Goal: Information Seeking & Learning: Learn about a topic

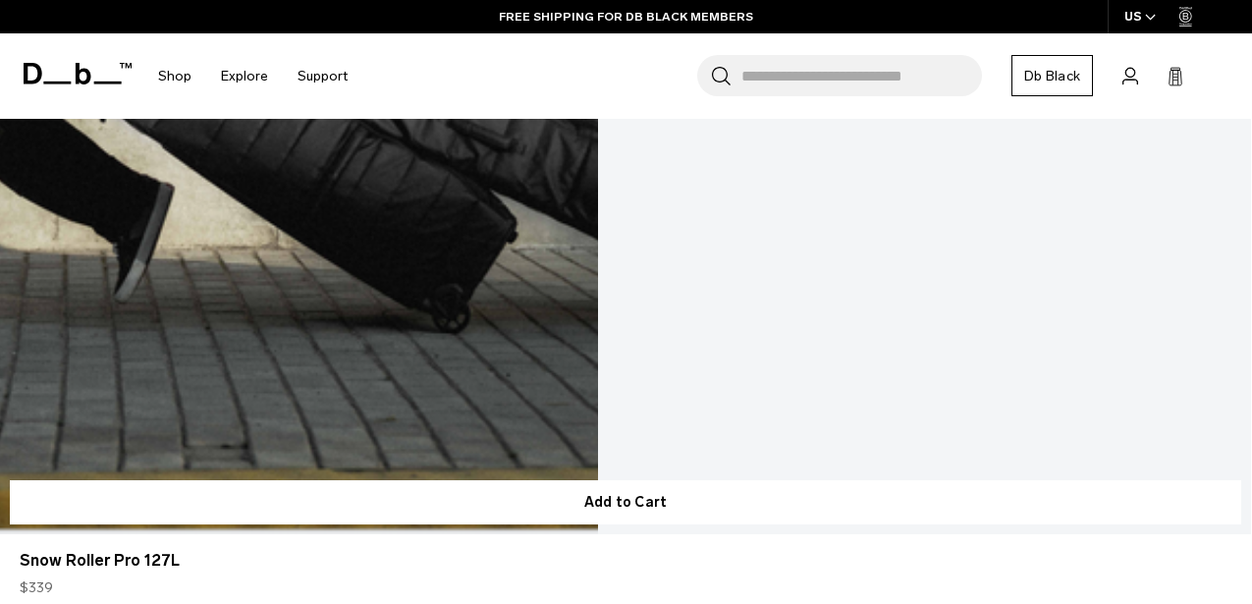
scroll to position [1316, 0]
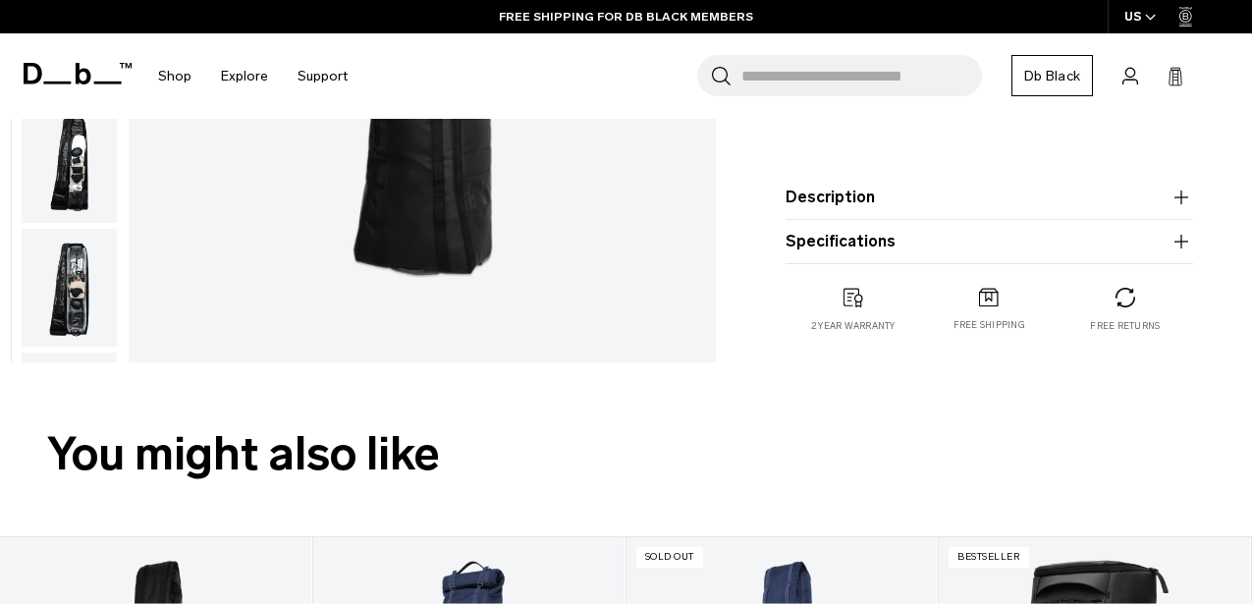
scroll to position [513, 0]
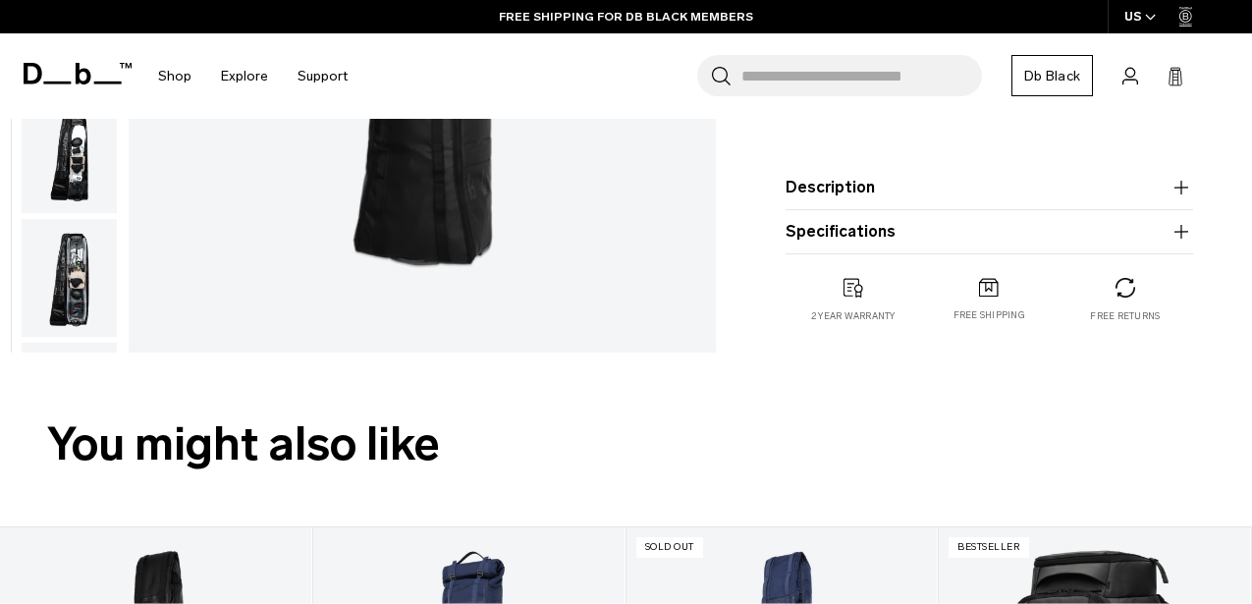
click at [71, 183] on img "button" at bounding box center [69, 155] width 95 height 118
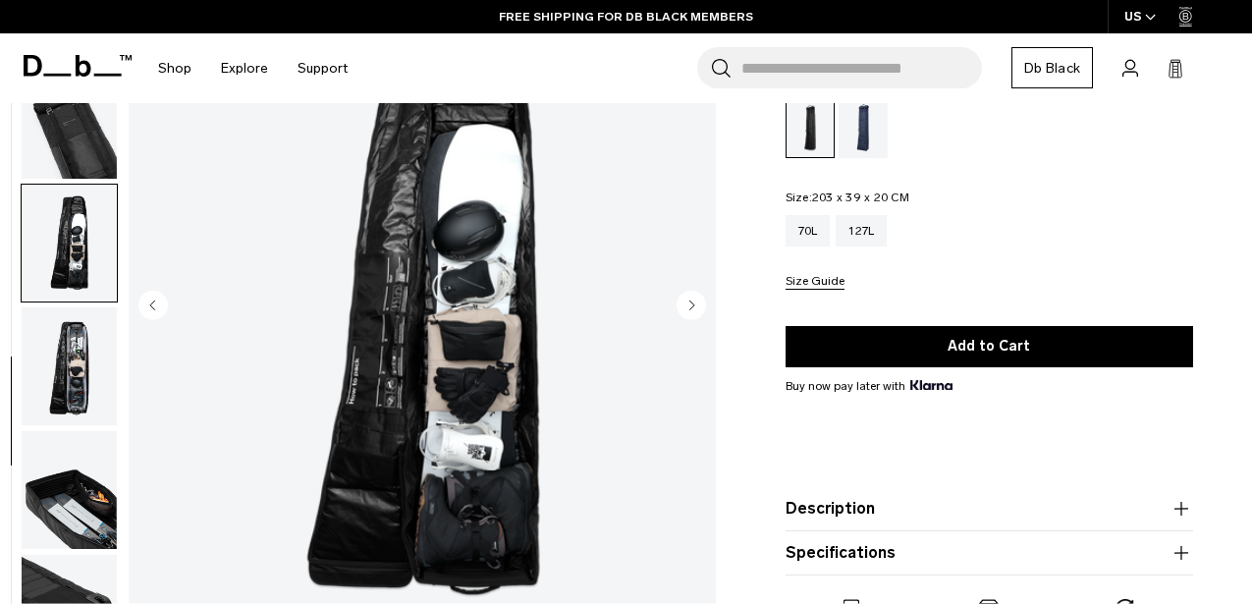
scroll to position [185, 0]
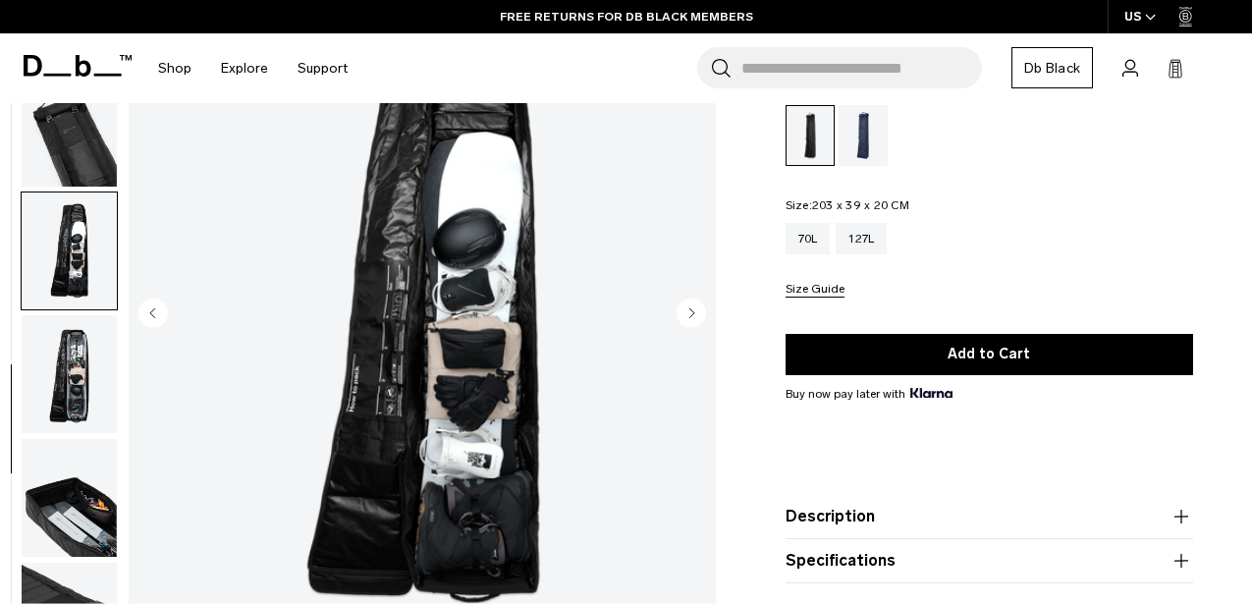
click at [71, 384] on img "button" at bounding box center [69, 374] width 95 height 118
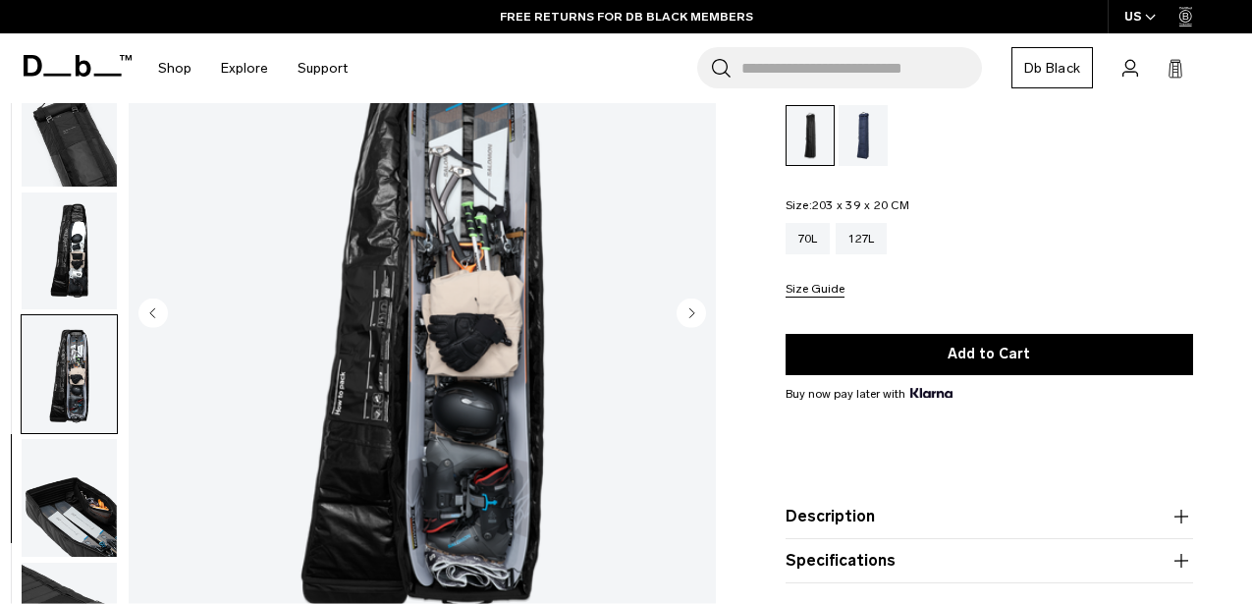
click at [91, 492] on img "button" at bounding box center [69, 498] width 95 height 118
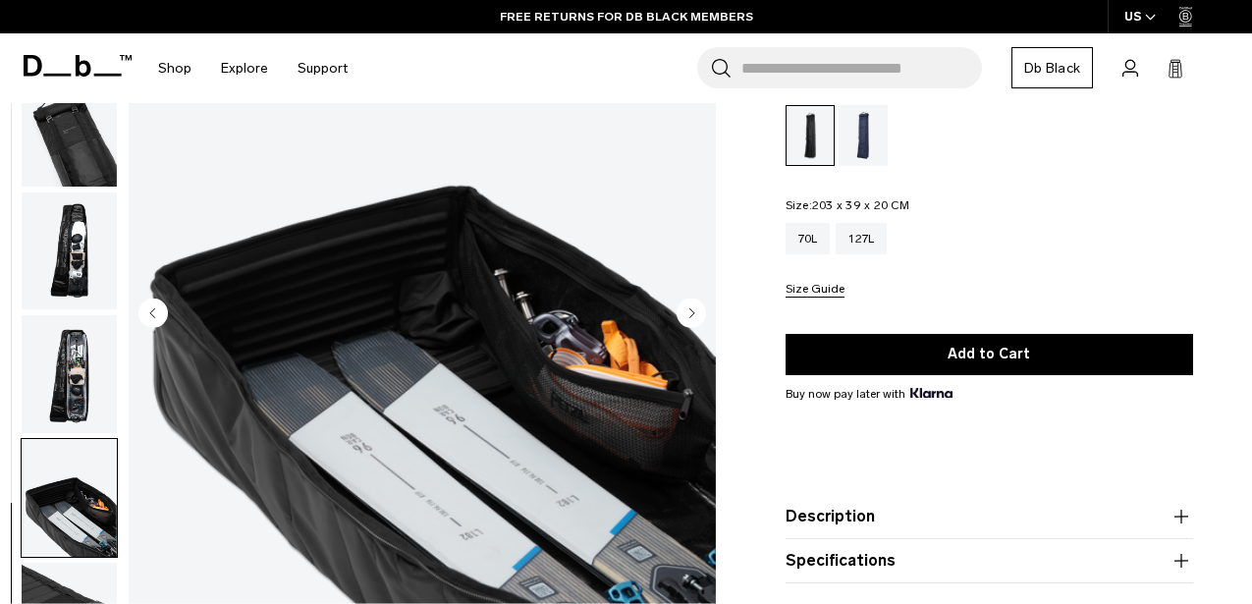
click at [65, 353] on img "button" at bounding box center [69, 374] width 95 height 118
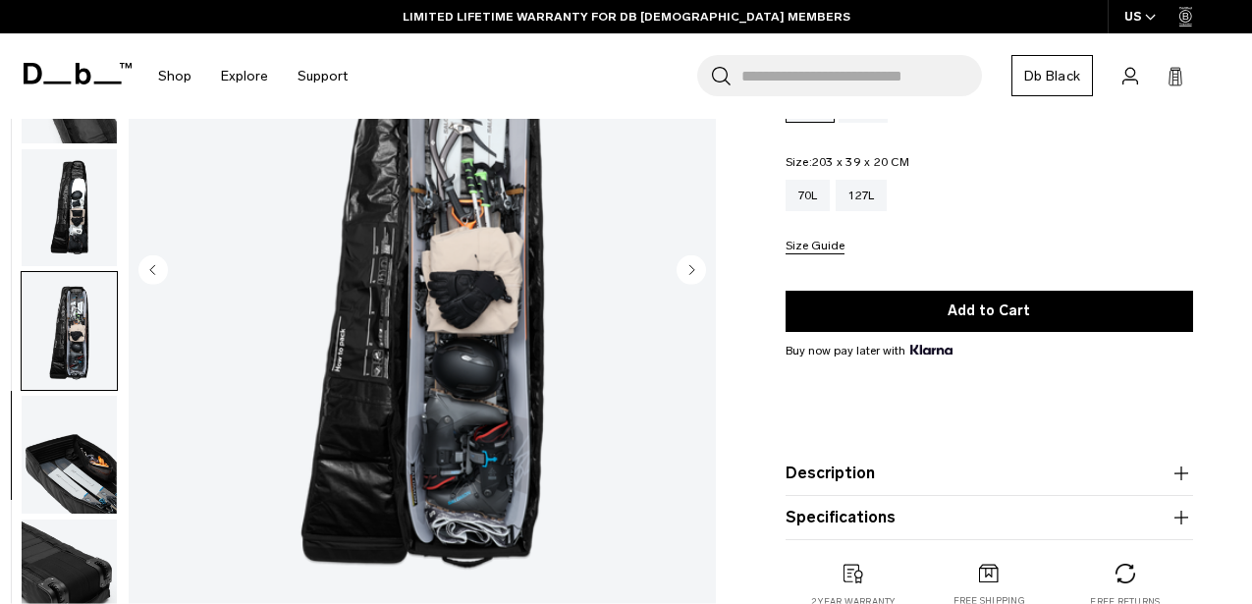
scroll to position [230, 0]
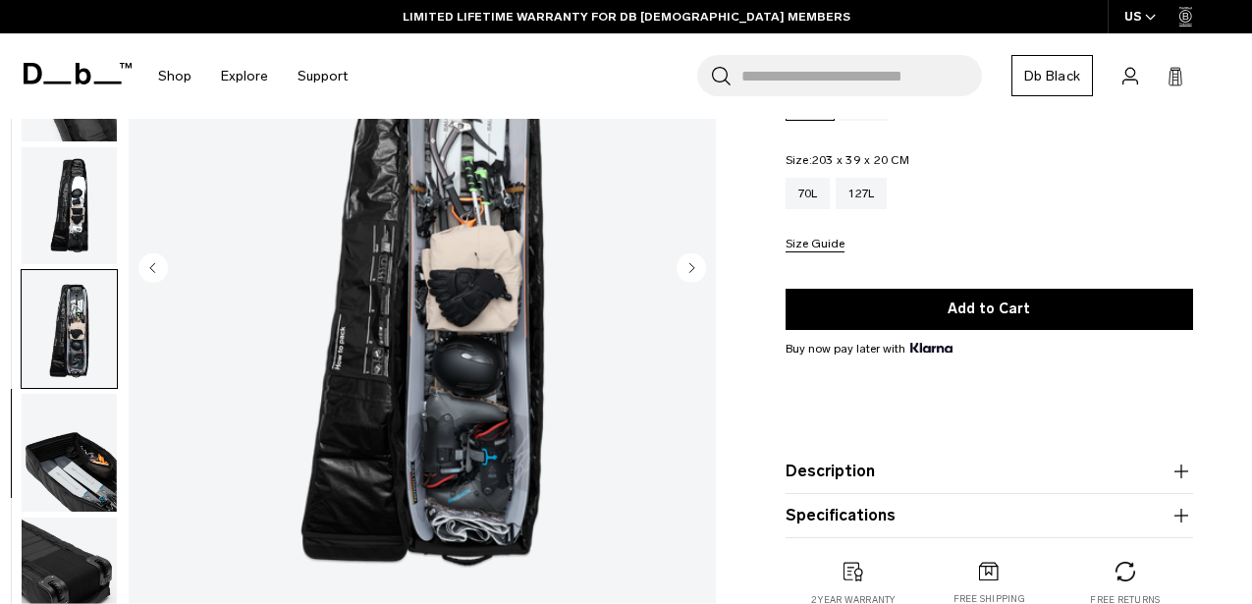
click at [64, 483] on img "button" at bounding box center [69, 453] width 95 height 118
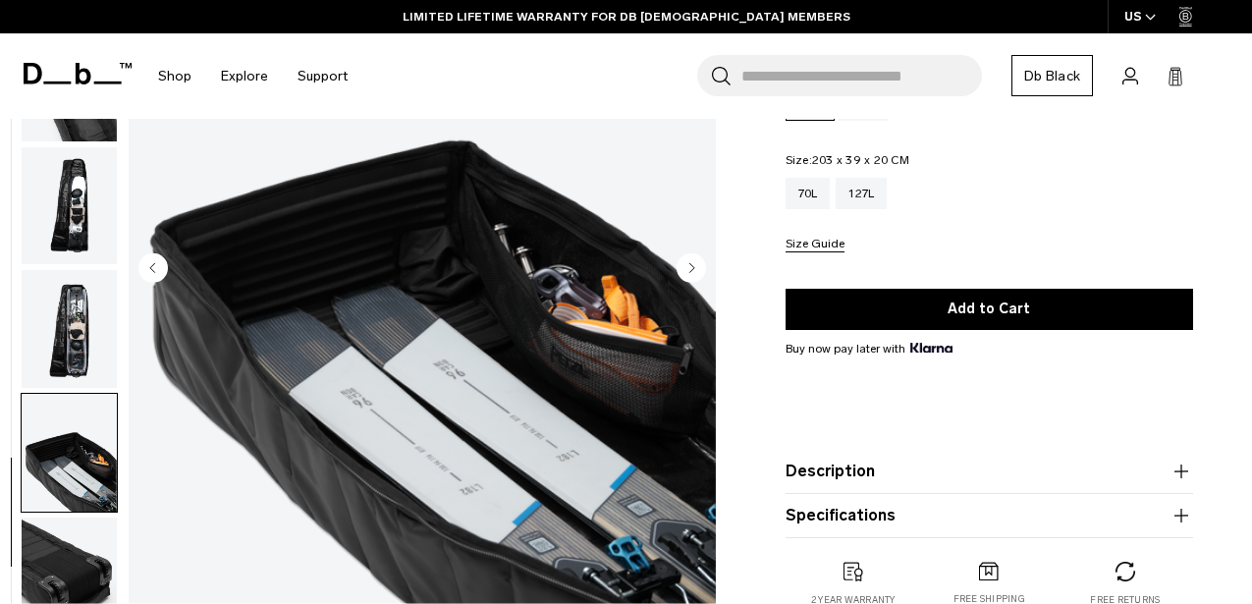
click at [68, 345] on img "button" at bounding box center [69, 329] width 95 height 118
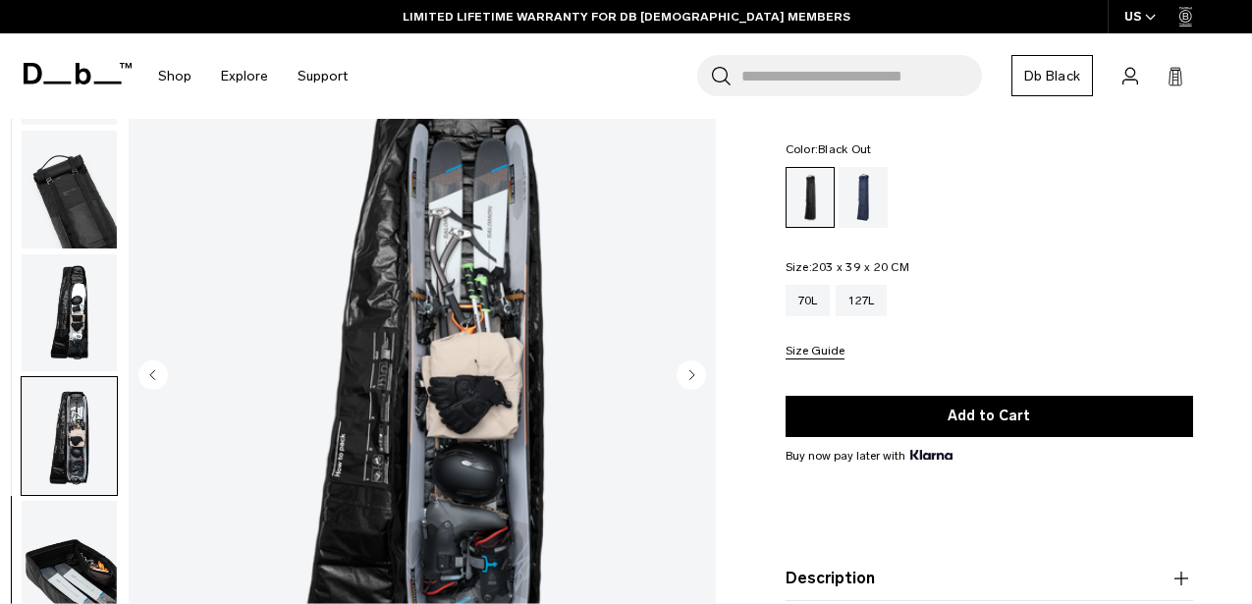
scroll to position [94, 0]
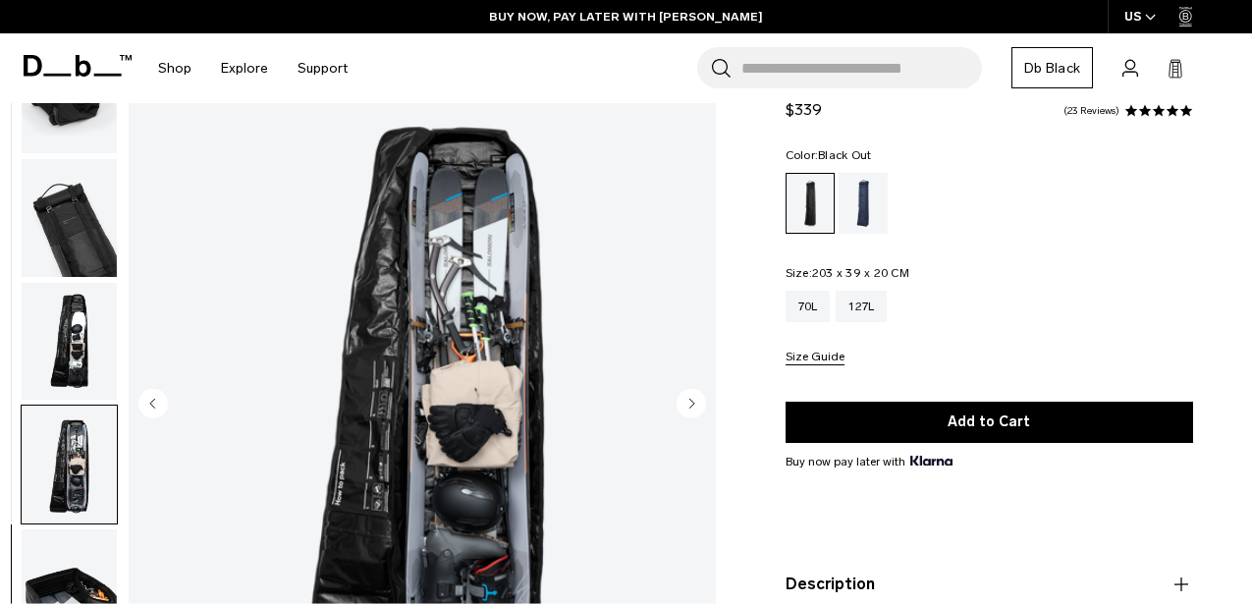
click at [49, 335] on img "button" at bounding box center [69, 342] width 95 height 118
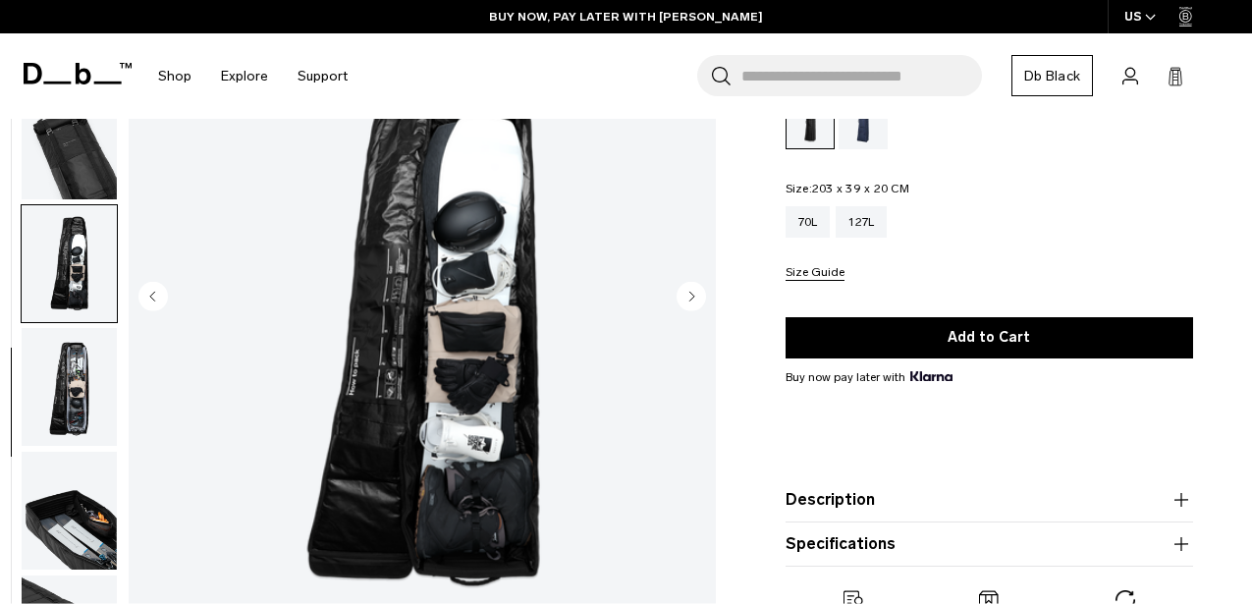
scroll to position [467, 0]
click at [61, 377] on img "button" at bounding box center [69, 388] width 95 height 118
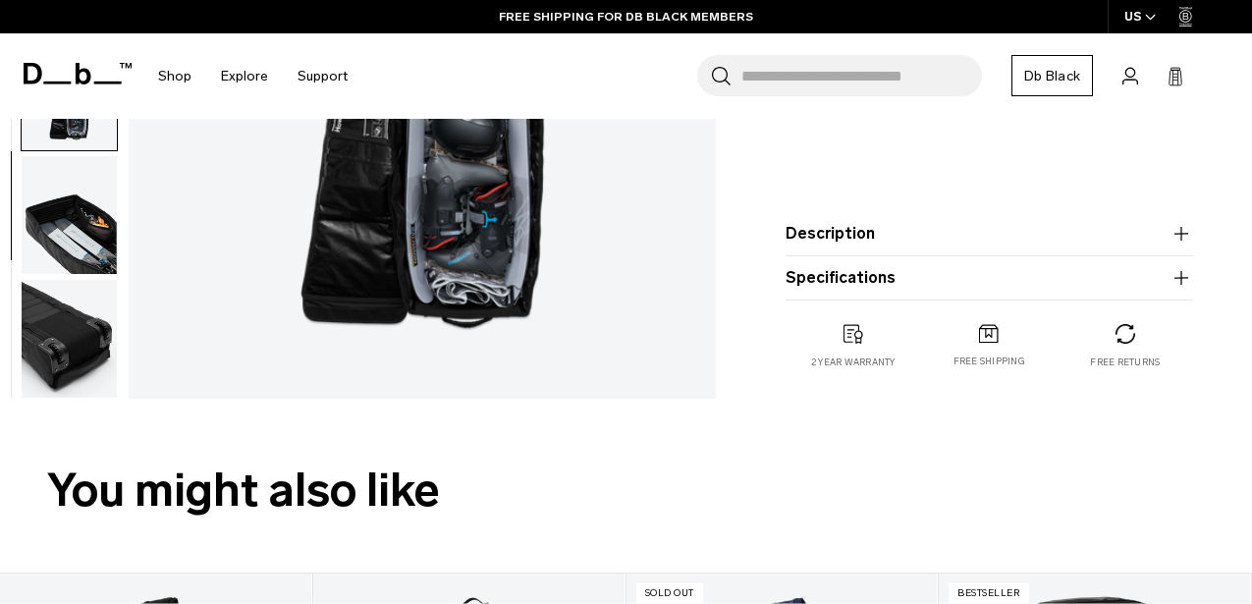
click at [61, 352] on img "button" at bounding box center [69, 339] width 95 height 118
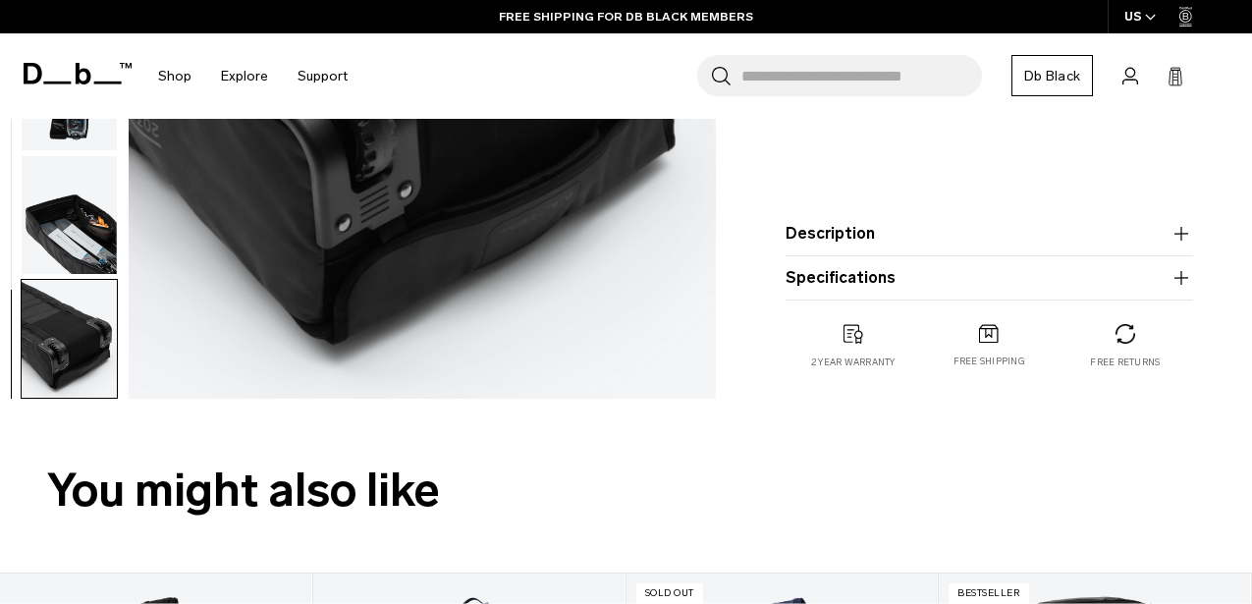
click at [86, 205] on img "button" at bounding box center [69, 215] width 95 height 118
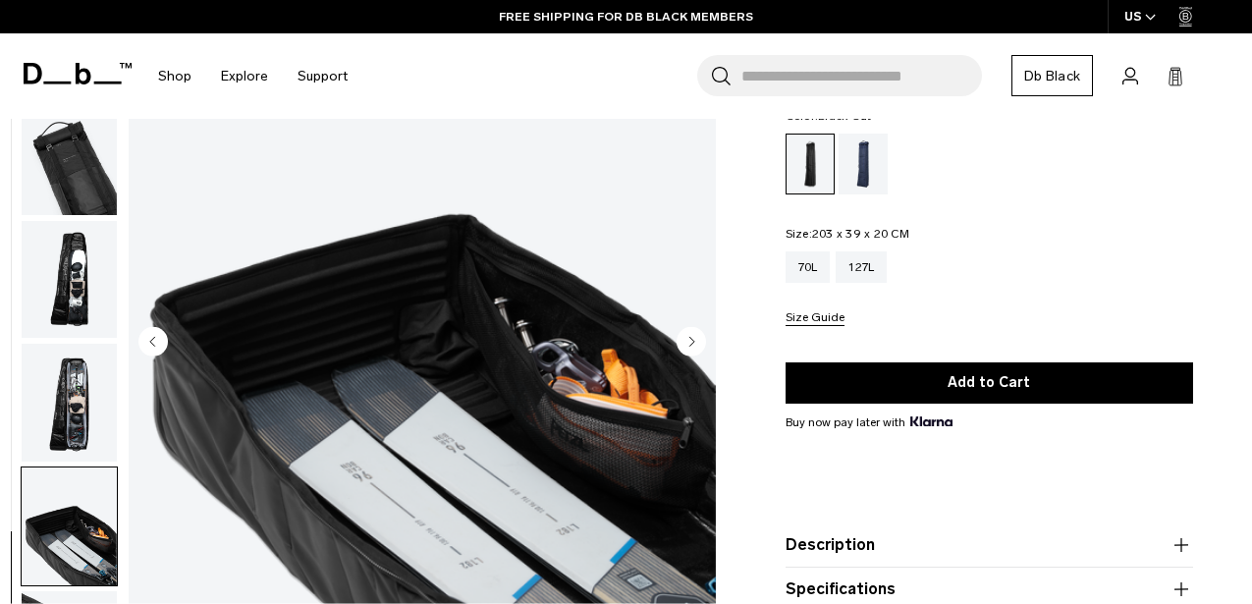
scroll to position [108, 0]
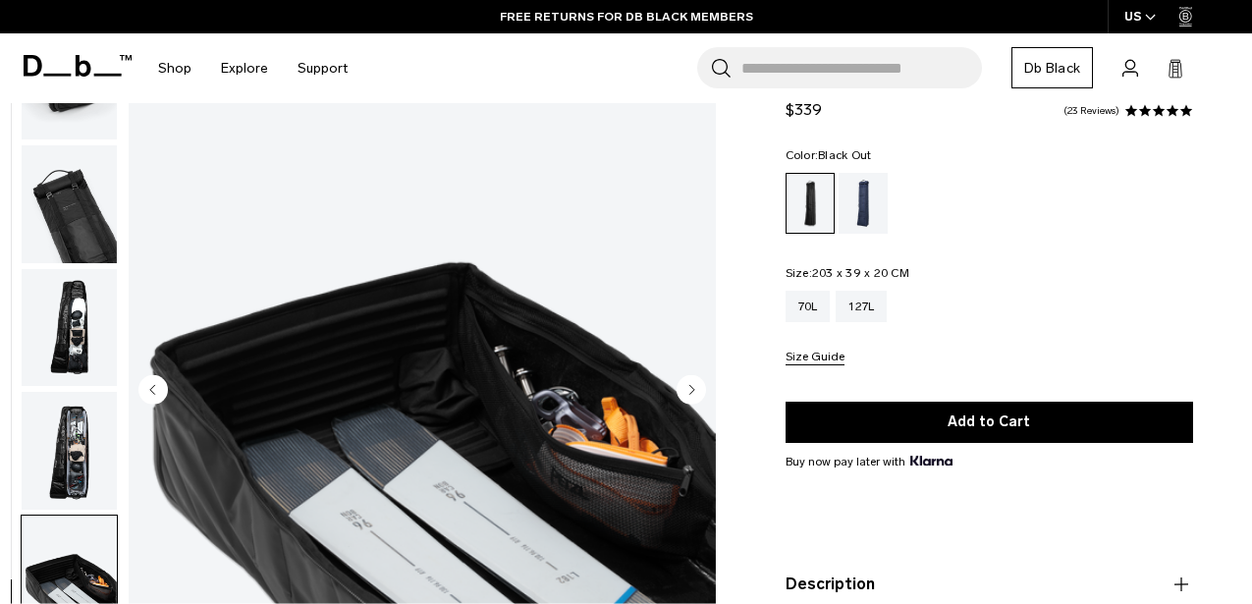
click at [71, 307] on img "button" at bounding box center [69, 328] width 95 height 118
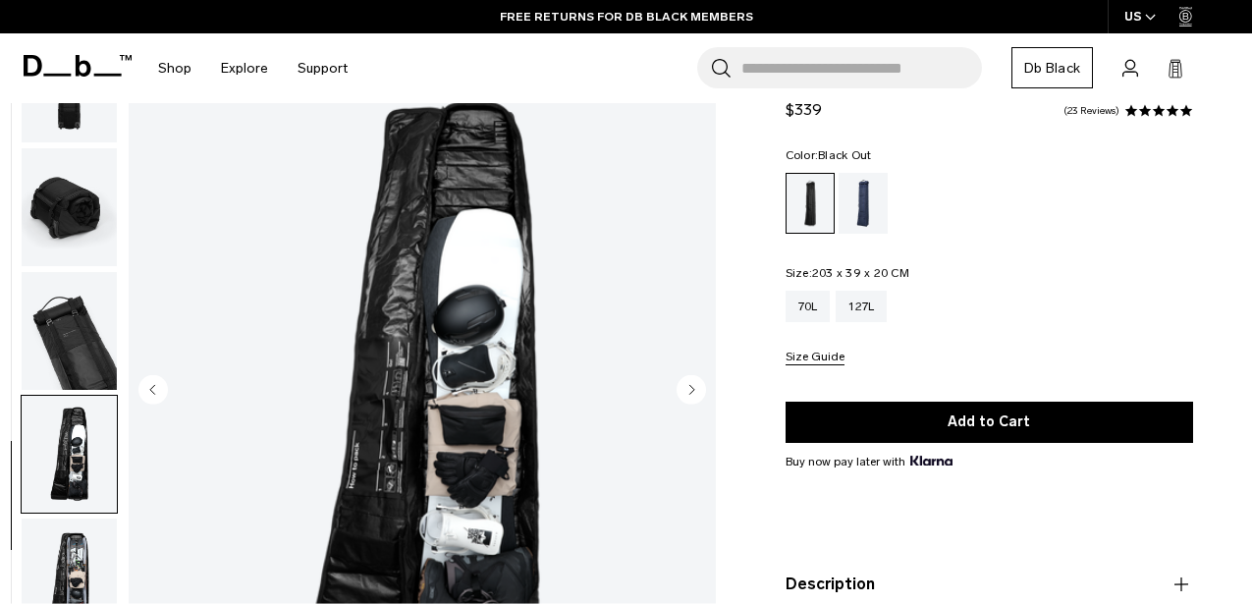
scroll to position [0, 0]
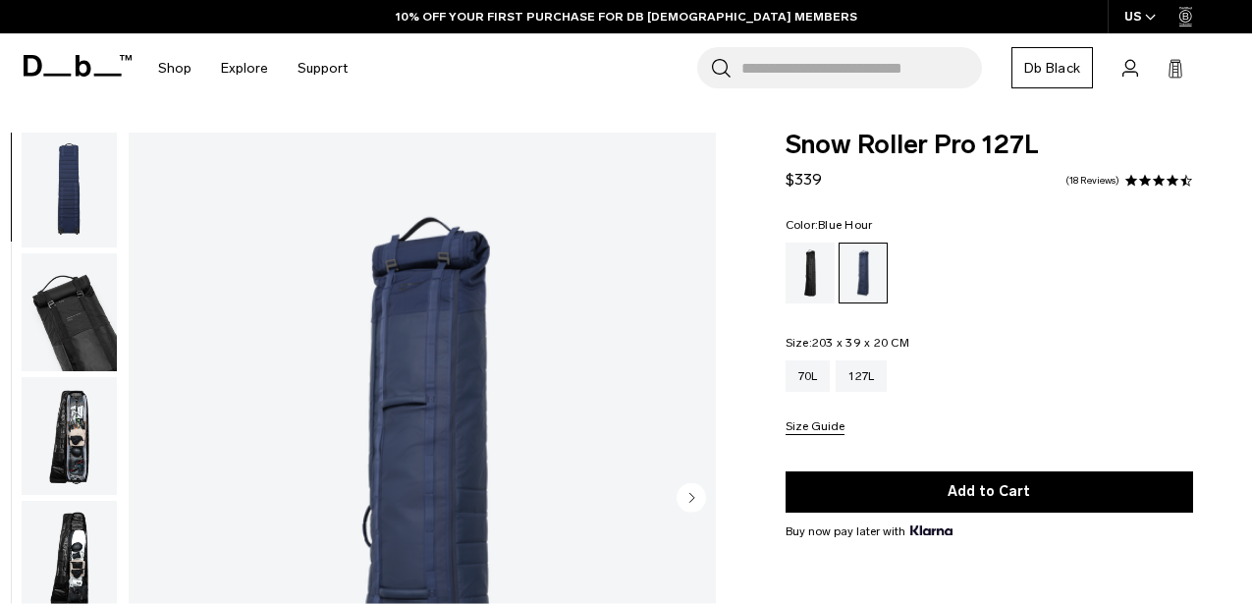
click at [77, 543] on img "button" at bounding box center [69, 560] width 95 height 118
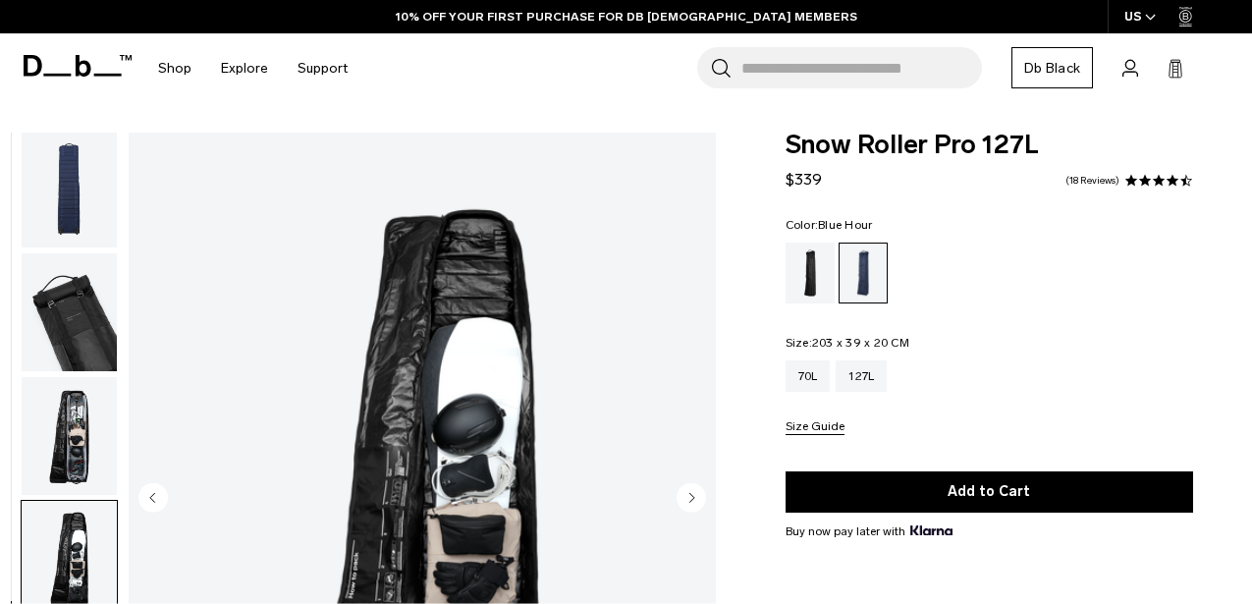
click at [76, 439] on img "button" at bounding box center [69, 436] width 95 height 118
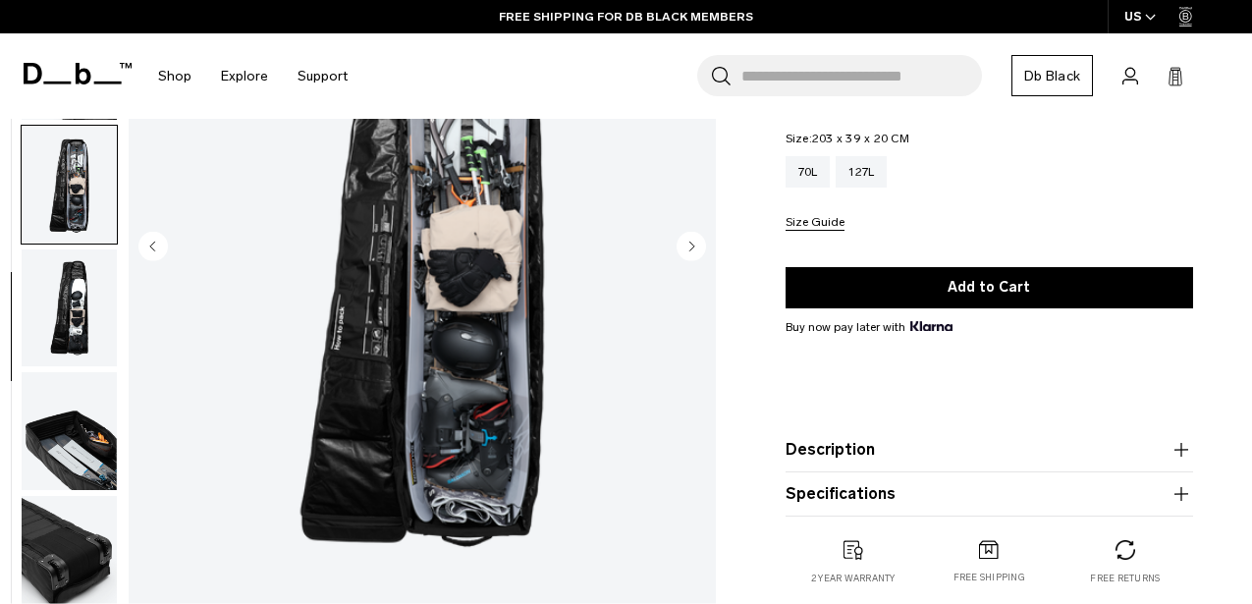
scroll to position [195, 0]
